Goal: Task Accomplishment & Management: Manage account settings

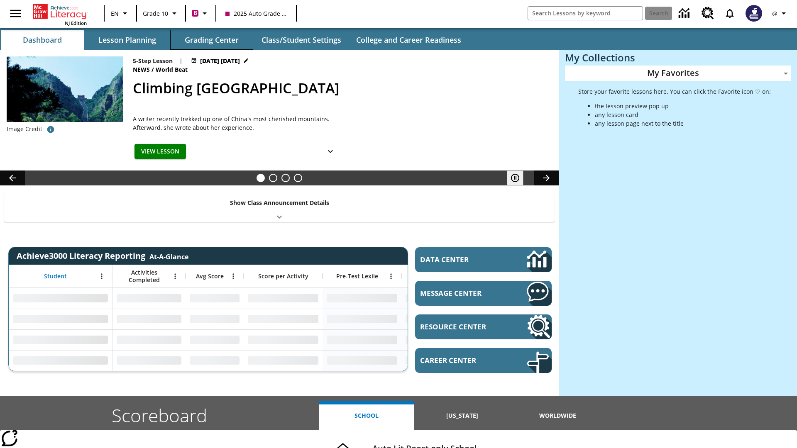
click at [212, 40] on button "Grading Center" at bounding box center [211, 40] width 83 height 20
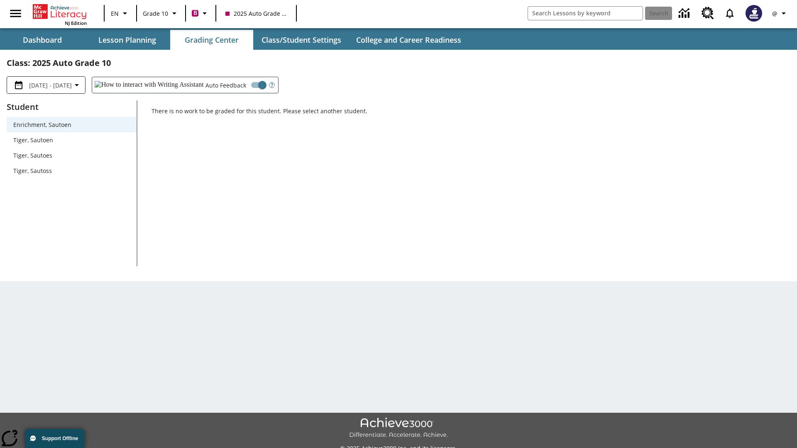
click at [71, 140] on span "Tiger, Sautoen" at bounding box center [71, 140] width 117 height 9
click at [271, 85] on icon "Open Help for Writing Assistant" at bounding box center [272, 85] width 2 height 4
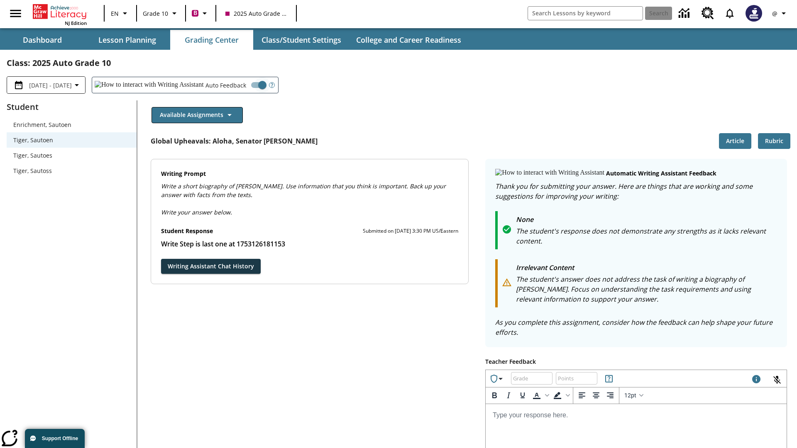
click at [239, 85] on input "Auto Feedback" at bounding box center [262, 85] width 47 height 16
